Goal: Task Accomplishment & Management: Use online tool/utility

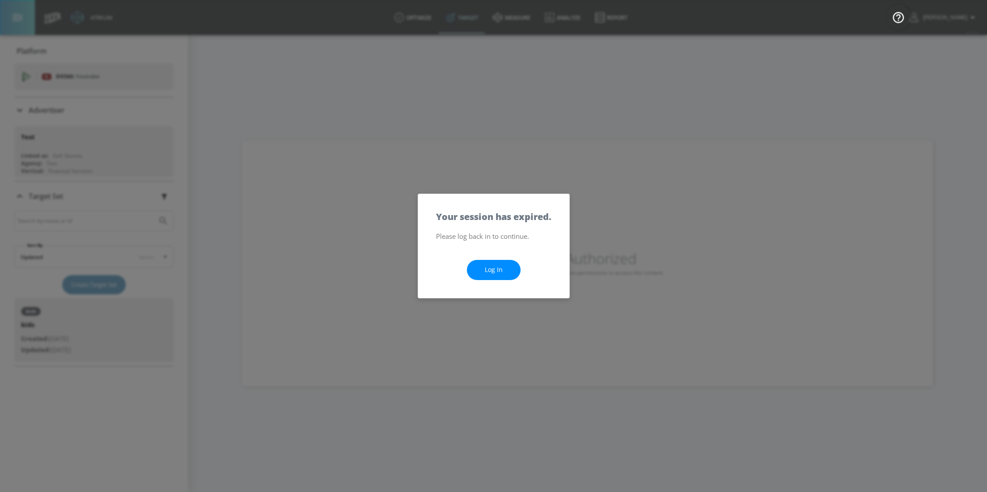
click at [502, 261] on link "Log In" at bounding box center [494, 270] width 54 height 20
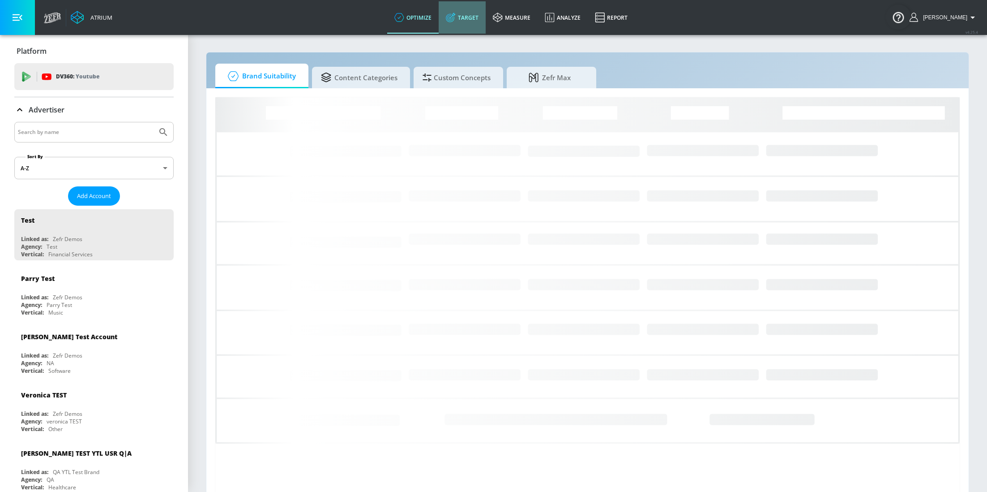
click at [475, 16] on link "Target" at bounding box center [462, 17] width 47 height 32
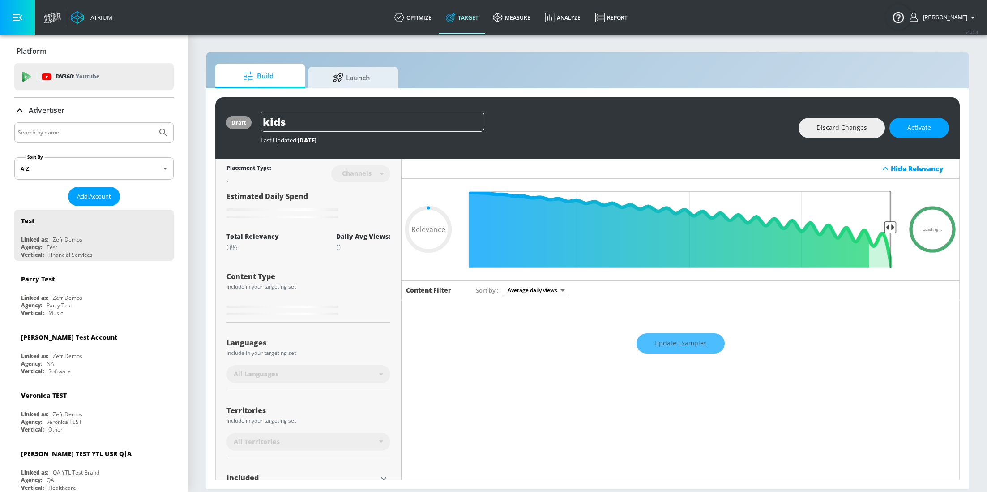
type input "0.05"
click at [74, 127] on input "Search by name" at bounding box center [86, 133] width 136 height 12
type input "i"
type input "coca"
click at [154, 123] on button "Submit Search" at bounding box center [164, 133] width 20 height 20
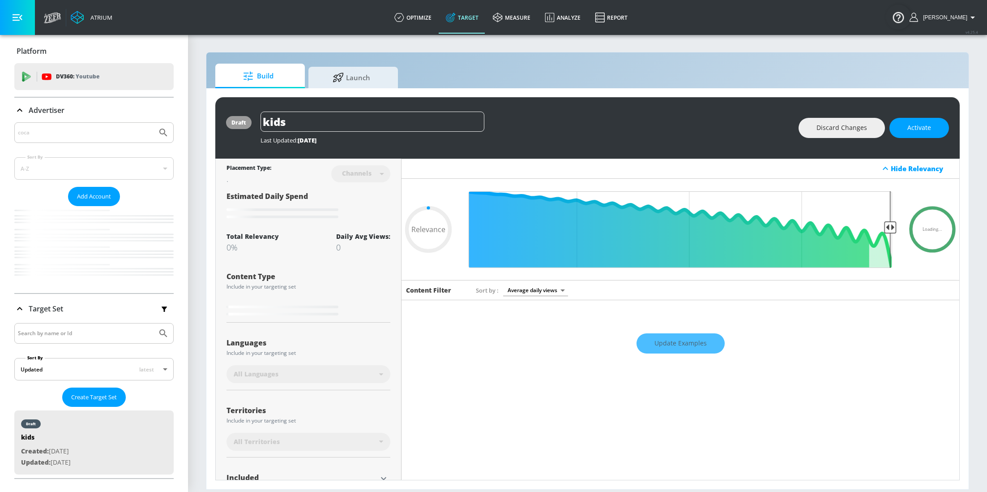
type input "0.05"
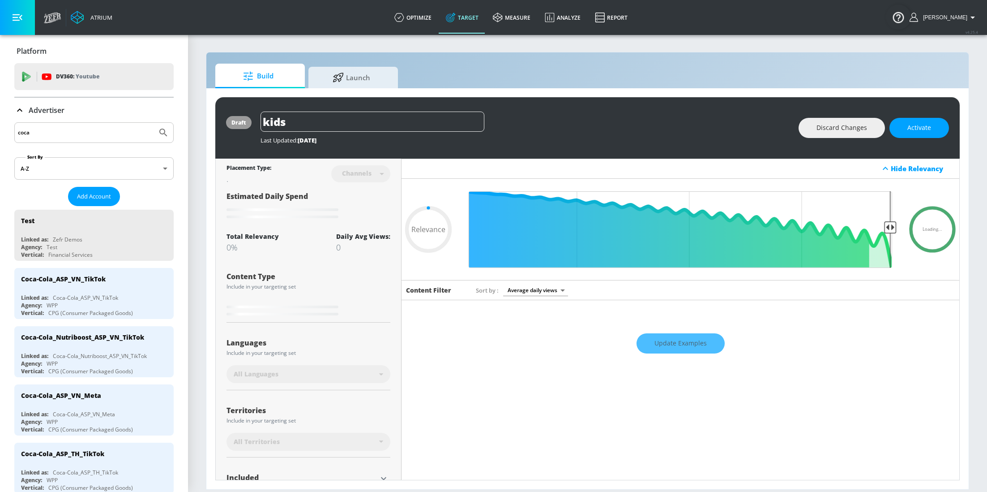
click at [66, 137] on input "coca" at bounding box center [86, 133] width 136 height 12
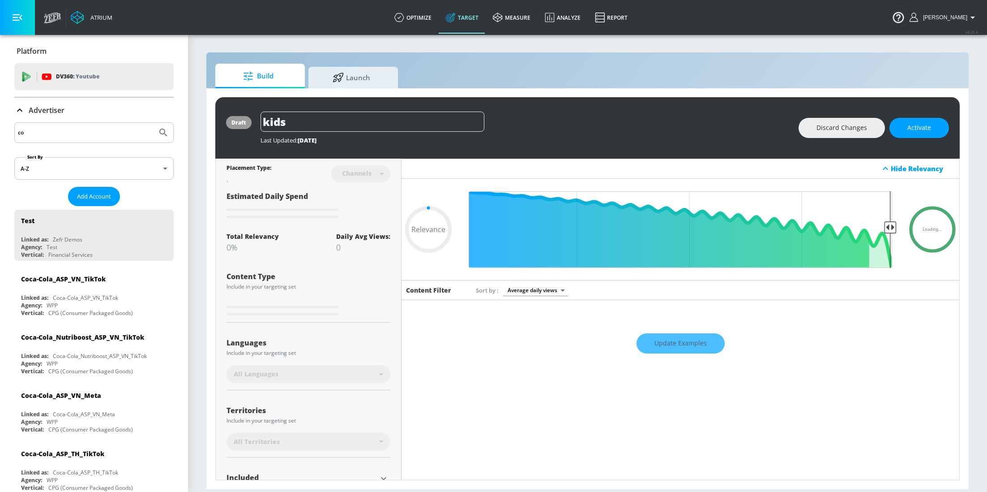
type input "c"
type input "[GEOGRAPHIC_DATA]"
click at [154, 123] on button "Submit Search" at bounding box center [164, 133] width 20 height 20
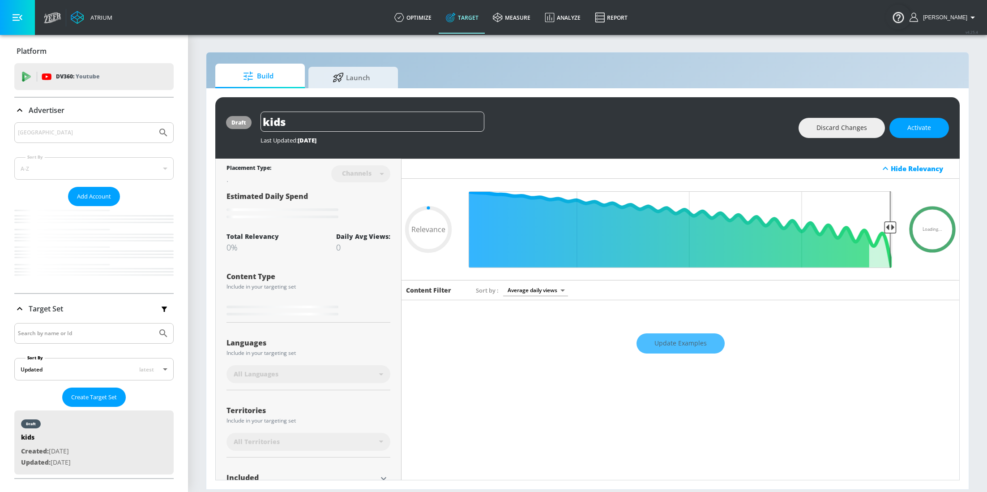
type input "0.05"
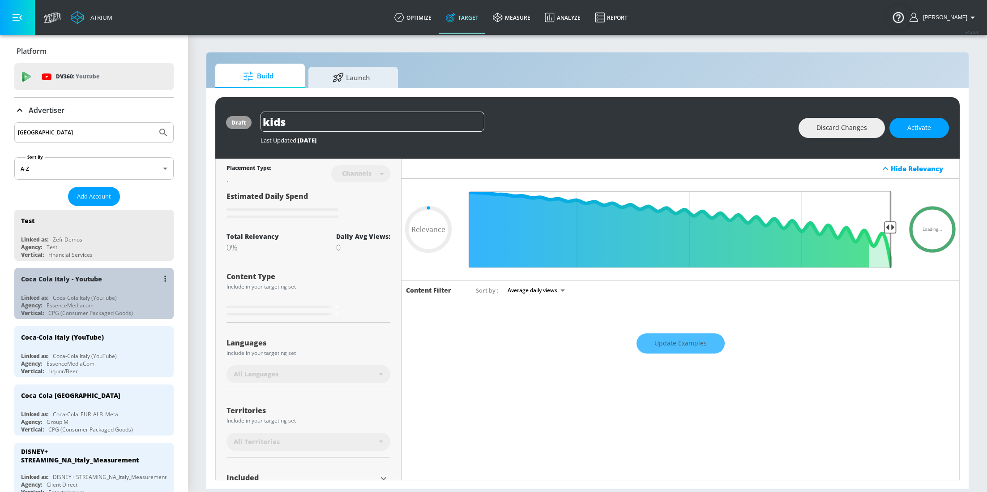
click at [71, 287] on div "Coca Cola Italy - Youtube" at bounding box center [96, 278] width 150 height 21
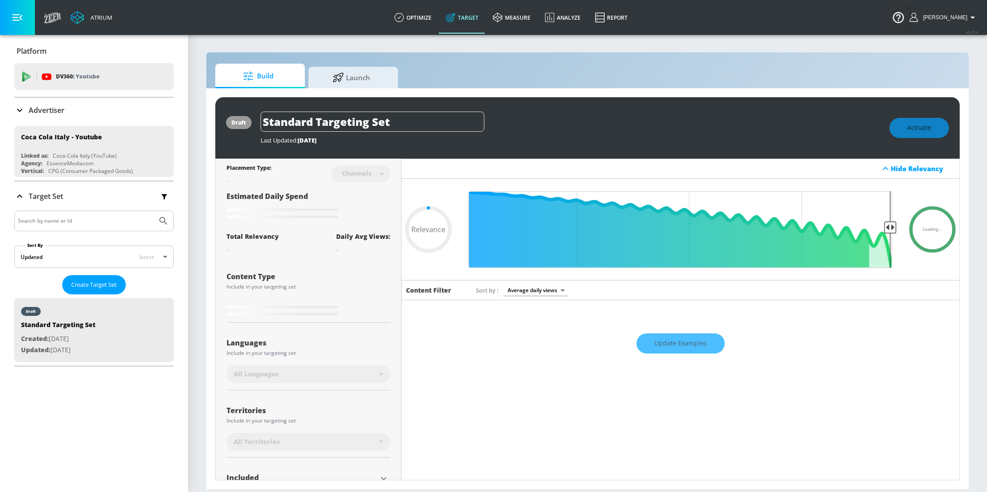
type input "0.05"
click at [344, 82] on span "Launch" at bounding box center [351, 75] width 68 height 21
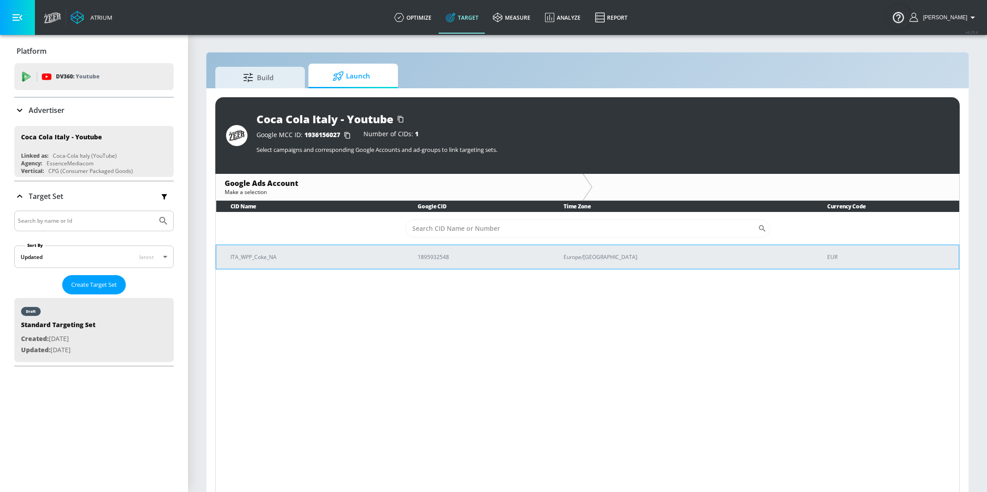
click at [492, 255] on p "1895932548" at bounding box center [480, 256] width 124 height 9
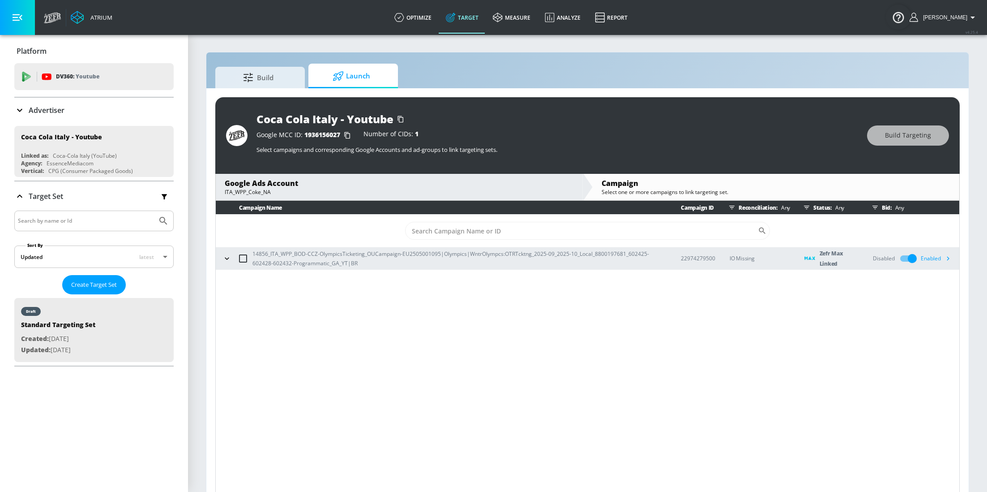
click at [931, 259] on div "Enabled" at bounding box center [938, 258] width 34 height 13
click at [883, 260] on div "Disabled" at bounding box center [884, 258] width 22 height 8
click at [900, 258] on input "checkbox" at bounding box center [912, 258] width 51 height 17
click at [933, 258] on div "Enabled" at bounding box center [938, 258] width 34 height 13
click at [902, 257] on input "checkbox" at bounding box center [903, 258] width 51 height 17
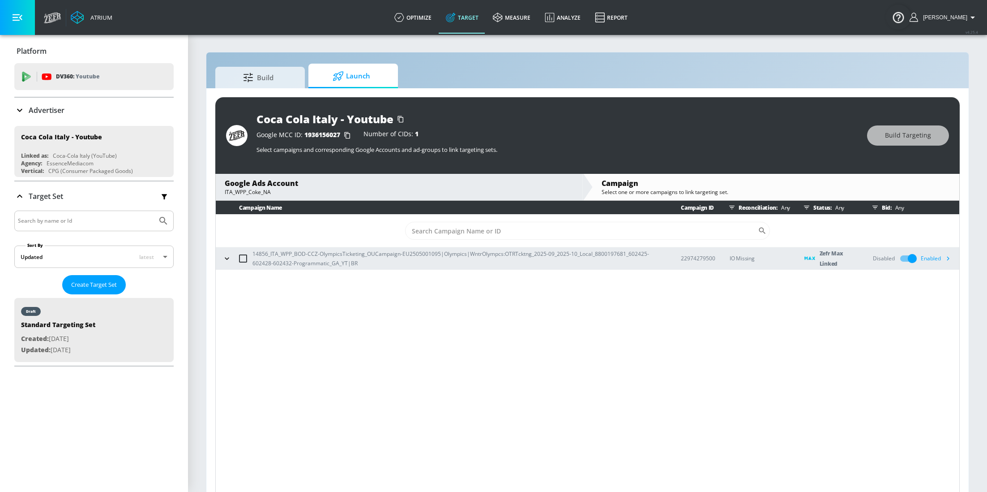
click at [885, 257] on div "Disabled" at bounding box center [884, 258] width 22 height 8
click at [949, 257] on icon "button" at bounding box center [947, 257] width 9 height 9
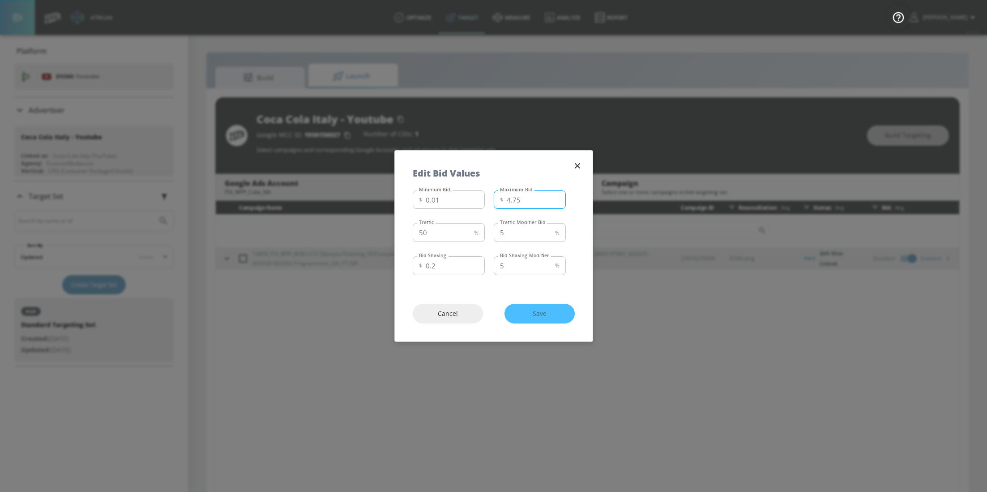
click at [529, 202] on input "4.75" at bounding box center [536, 199] width 59 height 19
type input "4.50"
click at [543, 312] on span "Save" at bounding box center [539, 313] width 34 height 11
click at [539, 314] on div "Cancel Save" at bounding box center [494, 314] width 198 height 56
click at [540, 311] on div "Cancel Save" at bounding box center [494, 314] width 198 height 56
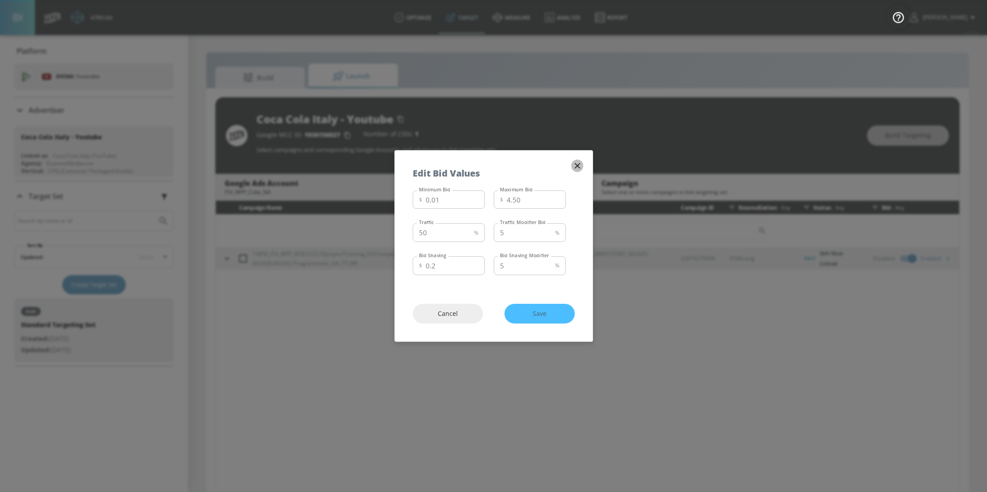
click at [579, 163] on icon "button" at bounding box center [578, 166] width 10 height 10
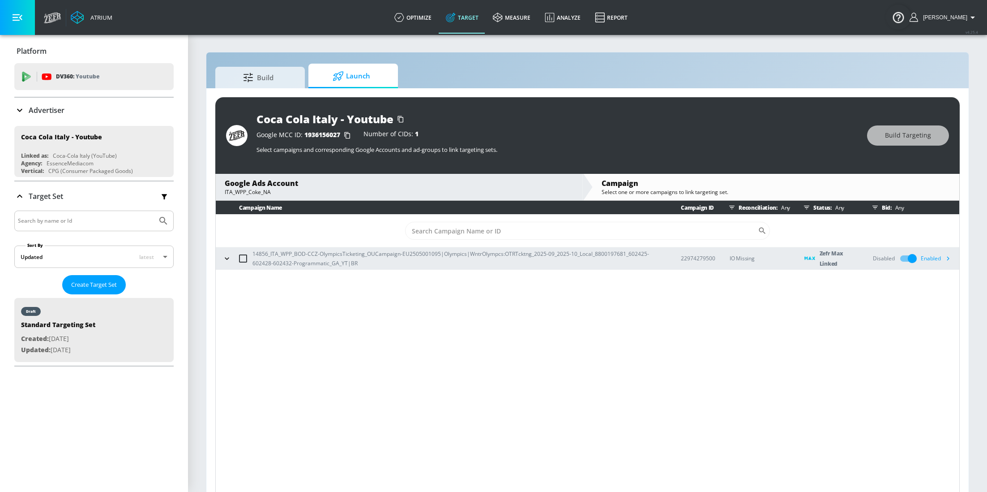
click at [950, 255] on icon "button" at bounding box center [947, 257] width 9 height 9
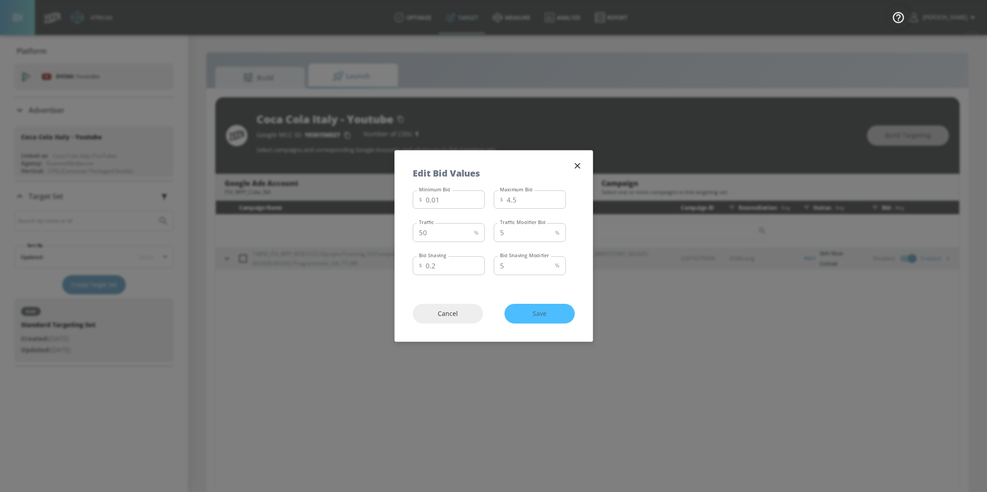
click at [541, 316] on div "Cancel Save" at bounding box center [494, 314] width 198 height 56
click at [581, 165] on icon "button" at bounding box center [578, 166] width 10 height 10
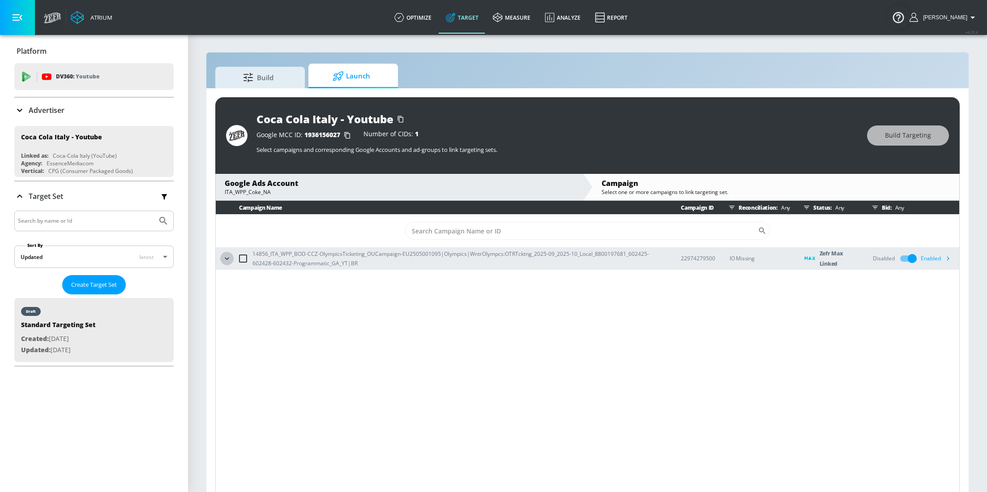
click at [224, 259] on icon "button" at bounding box center [227, 258] width 9 height 9
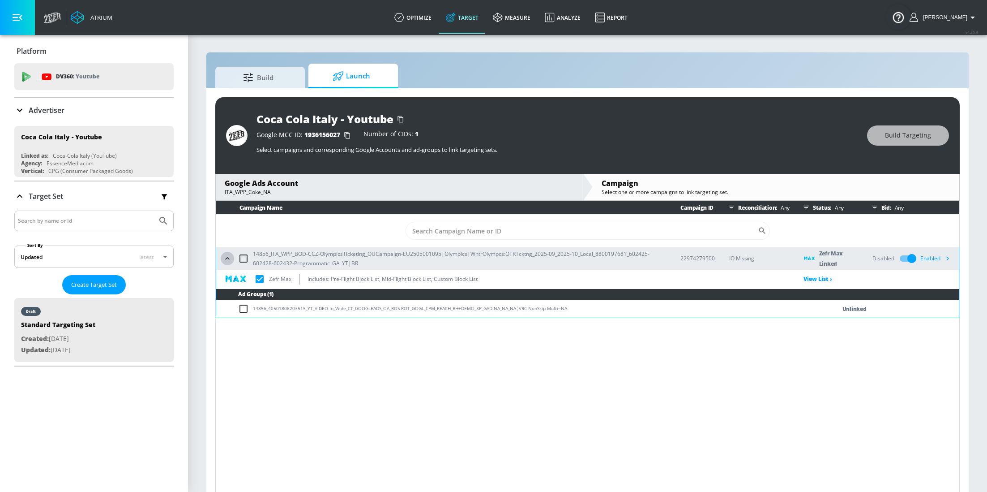
click at [224, 259] on icon "button" at bounding box center [227, 258] width 9 height 9
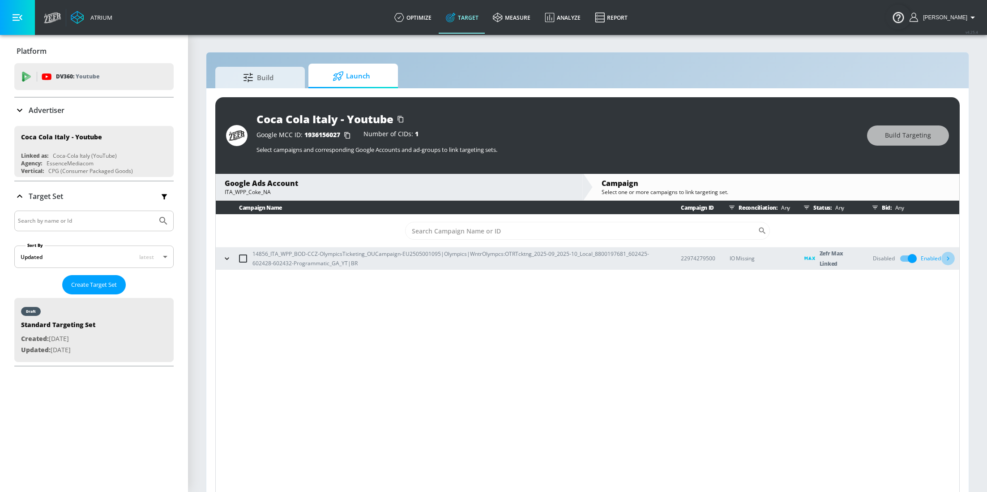
click at [950, 257] on icon "button" at bounding box center [947, 257] width 9 height 9
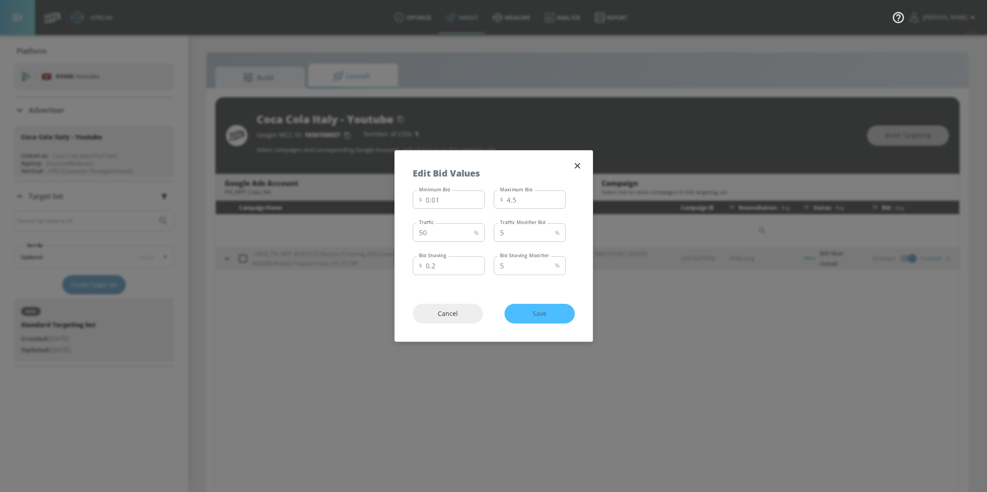
click at [575, 161] on icon "button" at bounding box center [578, 166] width 10 height 10
